Goal: Information Seeking & Learning: Learn about a topic

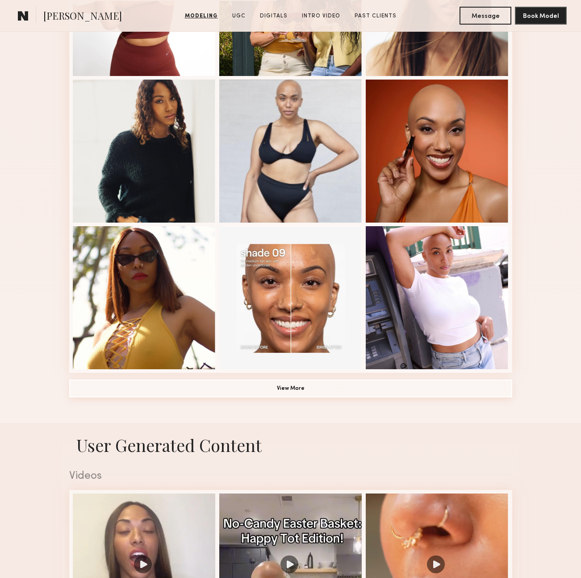
scroll to position [478, 0]
click at [285, 389] on button "View More" at bounding box center [290, 388] width 443 height 18
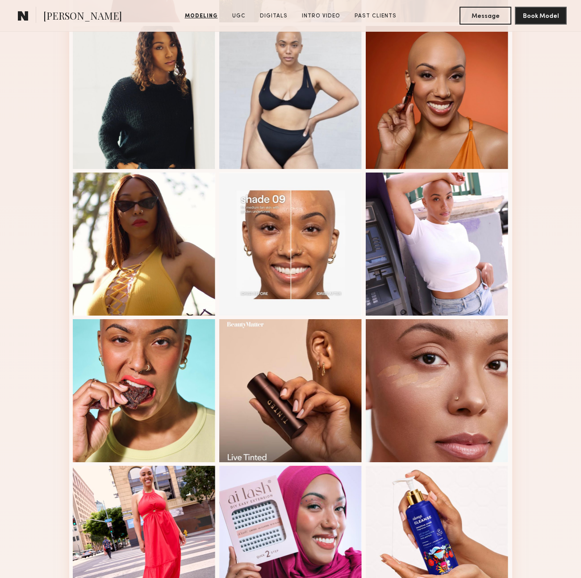
scroll to position [534, 0]
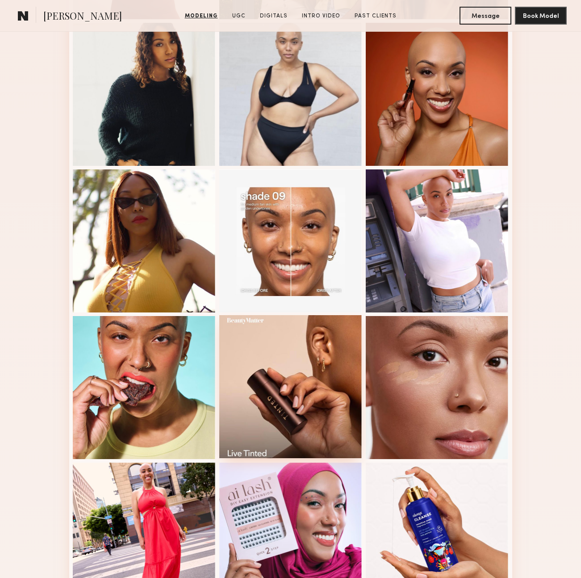
click at [294, 403] on div at bounding box center [290, 386] width 143 height 143
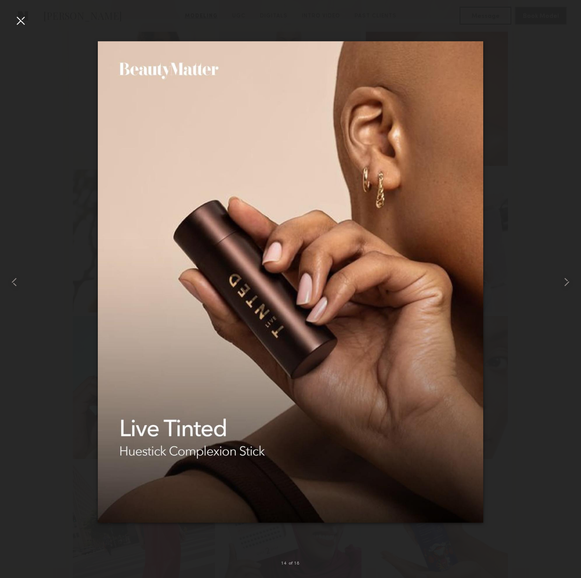
click at [20, 19] on div at bounding box center [20, 20] width 14 height 14
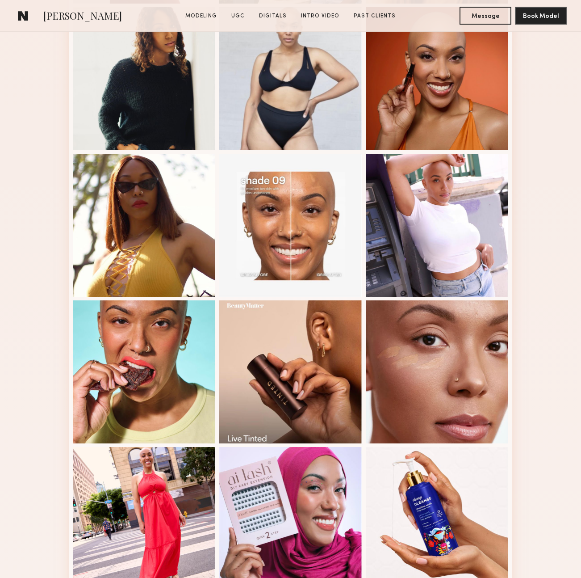
scroll to position [582, 0]
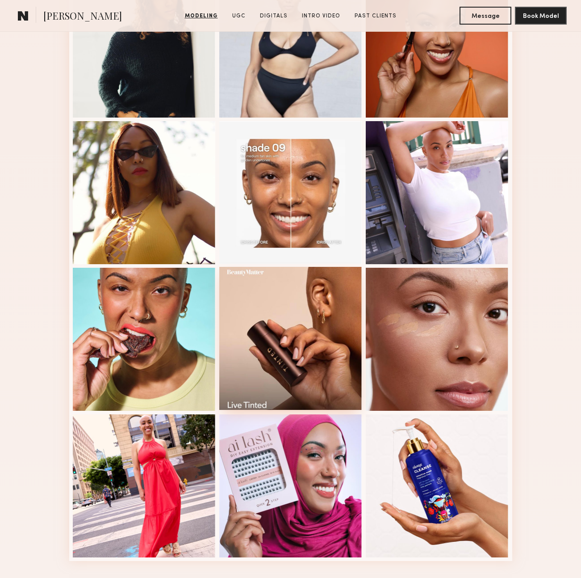
click at [246, 337] on div at bounding box center [290, 338] width 143 height 143
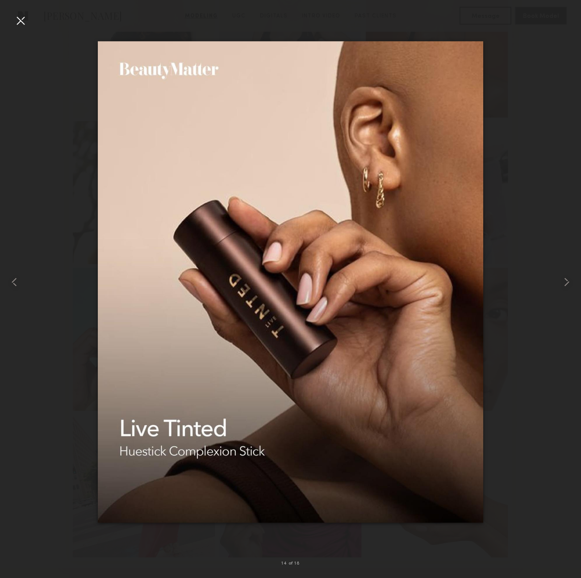
click at [20, 24] on div at bounding box center [20, 20] width 14 height 14
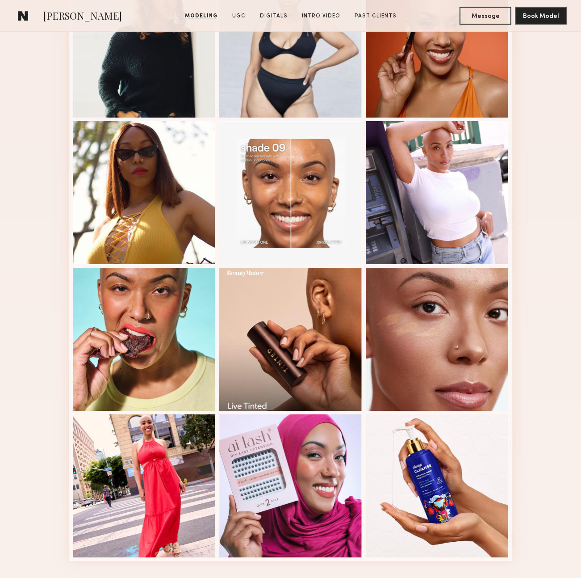
click at [42, 352] on div "Modeling Portfolio" at bounding box center [290, 103] width 581 height 963
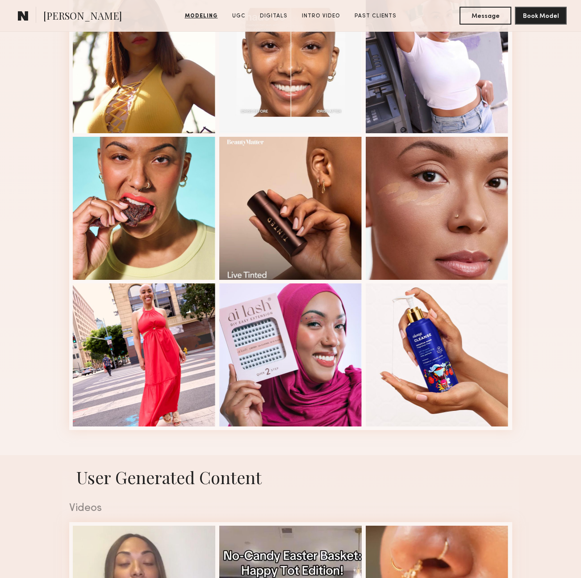
scroll to position [714, 0]
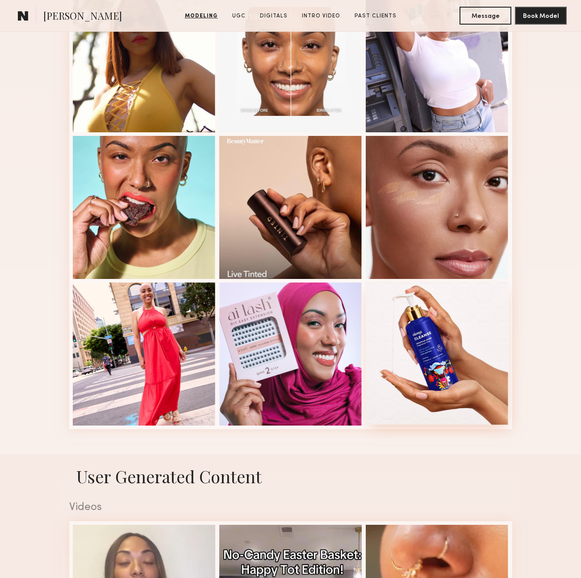
click at [470, 378] on div at bounding box center [437, 352] width 143 height 143
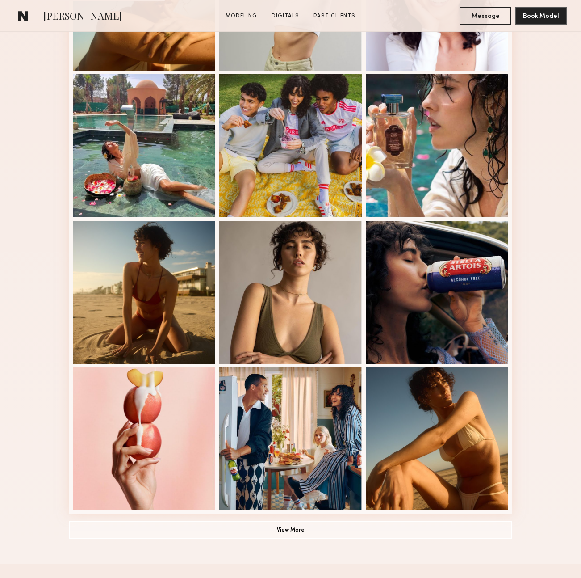
scroll to position [337, 0]
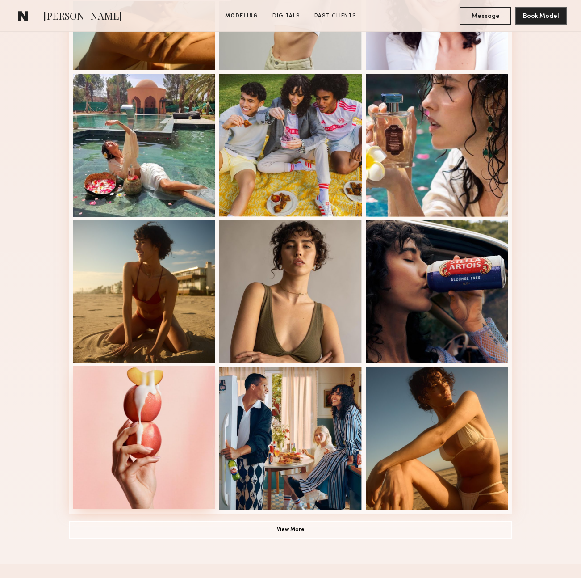
click at [134, 443] on div at bounding box center [144, 437] width 143 height 143
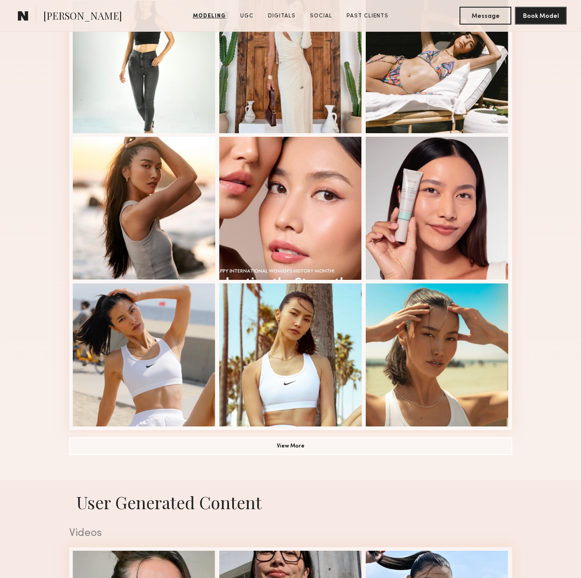
scroll to position [422, 0]
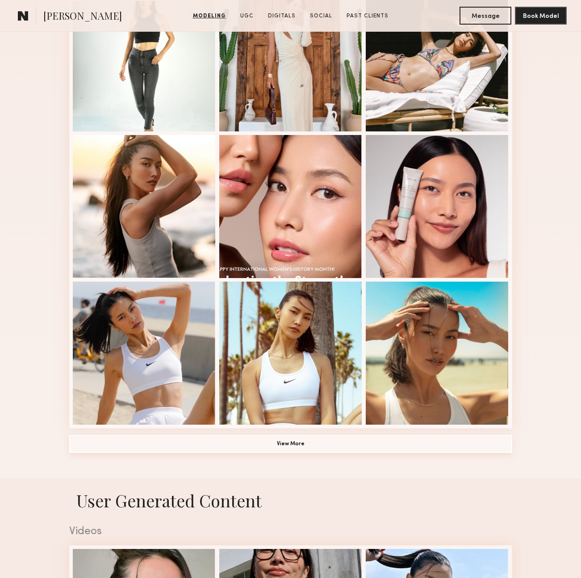
click at [271, 442] on button "View More" at bounding box center [290, 444] width 443 height 18
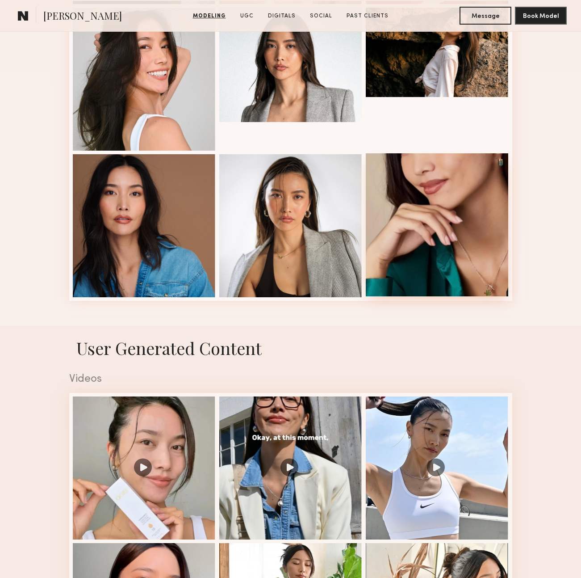
scroll to position [1134, 0]
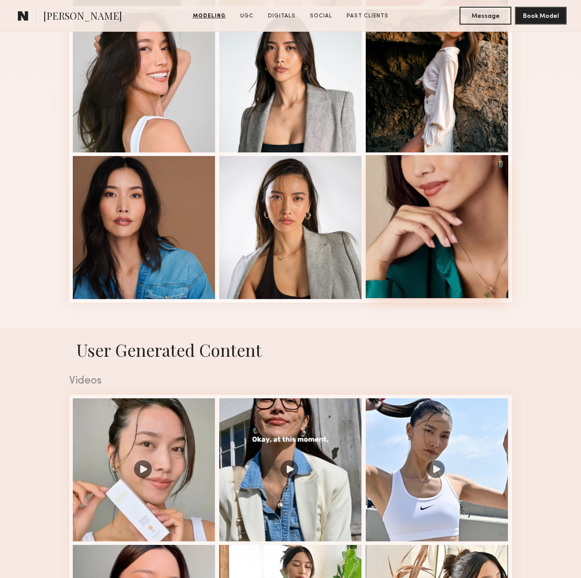
click at [417, 257] on div at bounding box center [437, 226] width 143 height 143
